Goal: Task Accomplishment & Management: Use online tool/utility

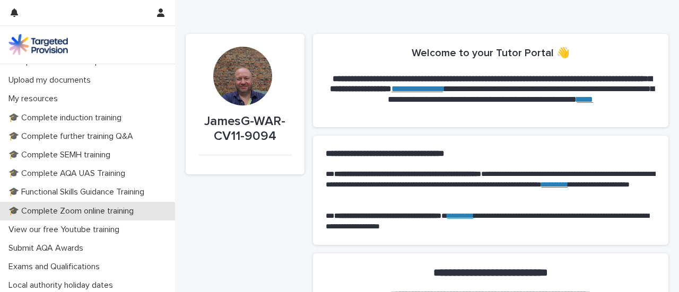
scroll to position [75, 0]
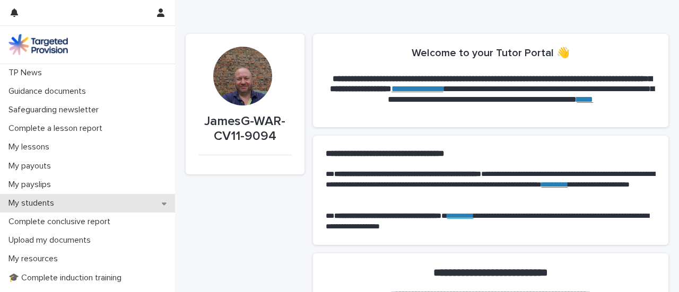
click at [34, 207] on p "My students" at bounding box center [33, 204] width 58 height 10
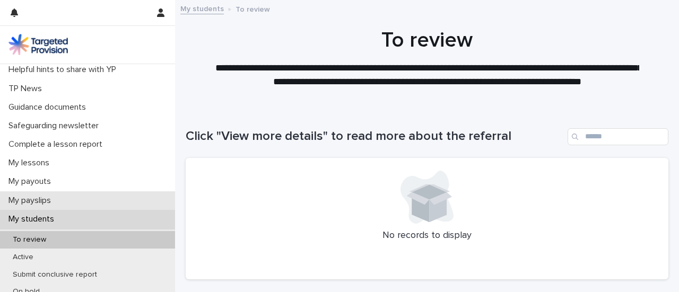
scroll to position [119, 0]
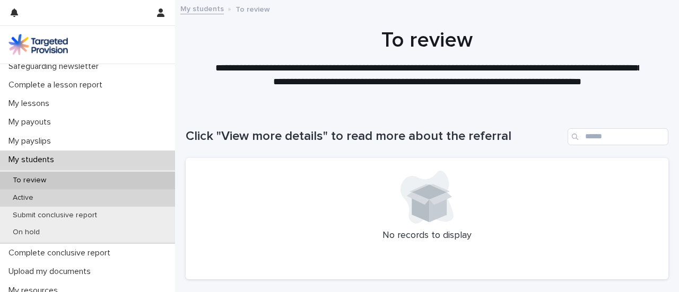
click at [31, 200] on p "Active" at bounding box center [23, 198] width 38 height 9
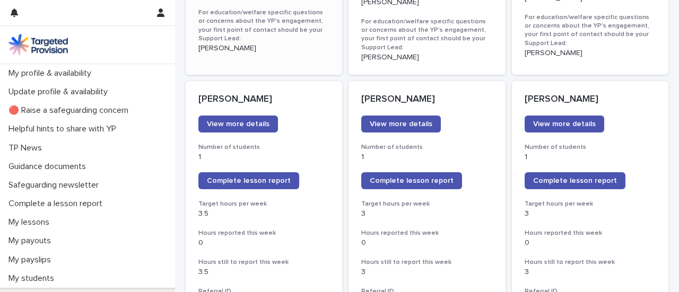
scroll to position [892, 0]
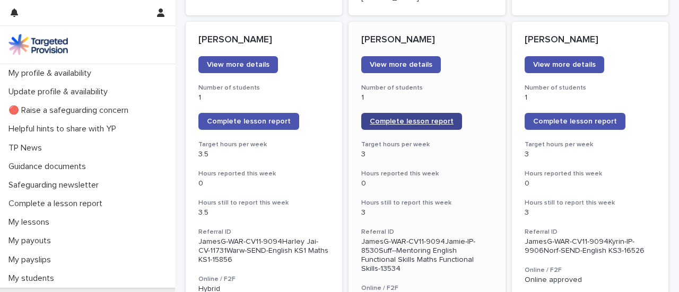
click at [397, 118] on span "Complete lesson report" at bounding box center [412, 121] width 84 height 7
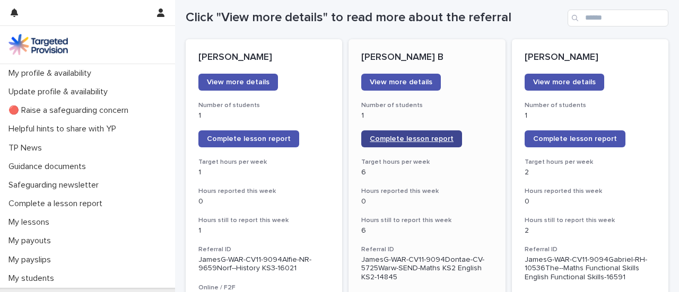
click at [410, 134] on link "Complete lesson report" at bounding box center [412, 139] width 101 height 17
click at [232, 138] on span "Complete lesson report" at bounding box center [249, 138] width 84 height 7
